Goal: Find specific page/section: Find specific page/section

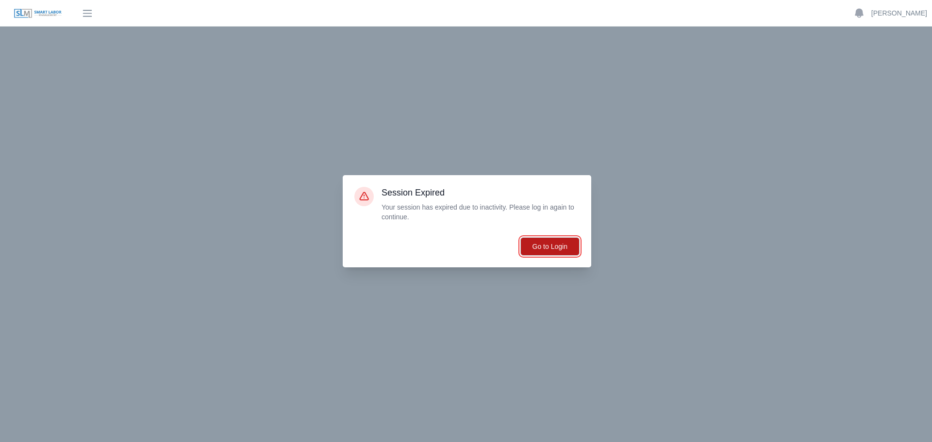
click at [576, 241] on button "Go to Login" at bounding box center [550, 246] width 59 height 18
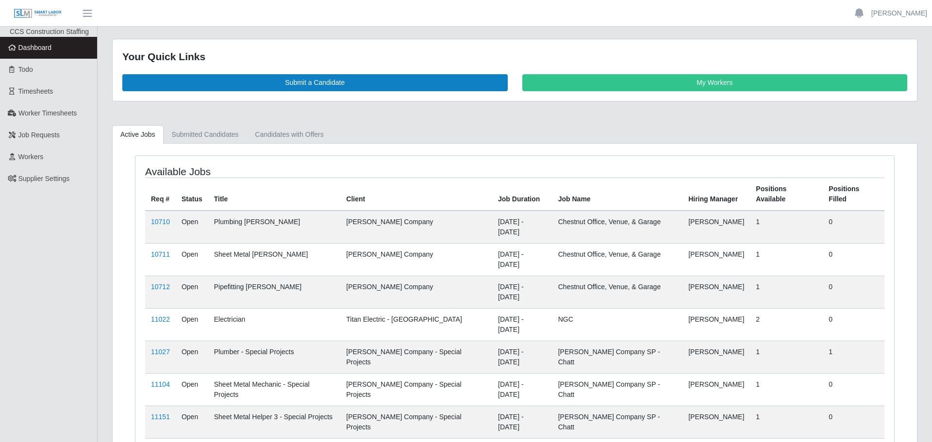
click at [162, 442] on link "11161" at bounding box center [160, 450] width 19 height 8
